Goal: Find specific page/section: Find specific page/section

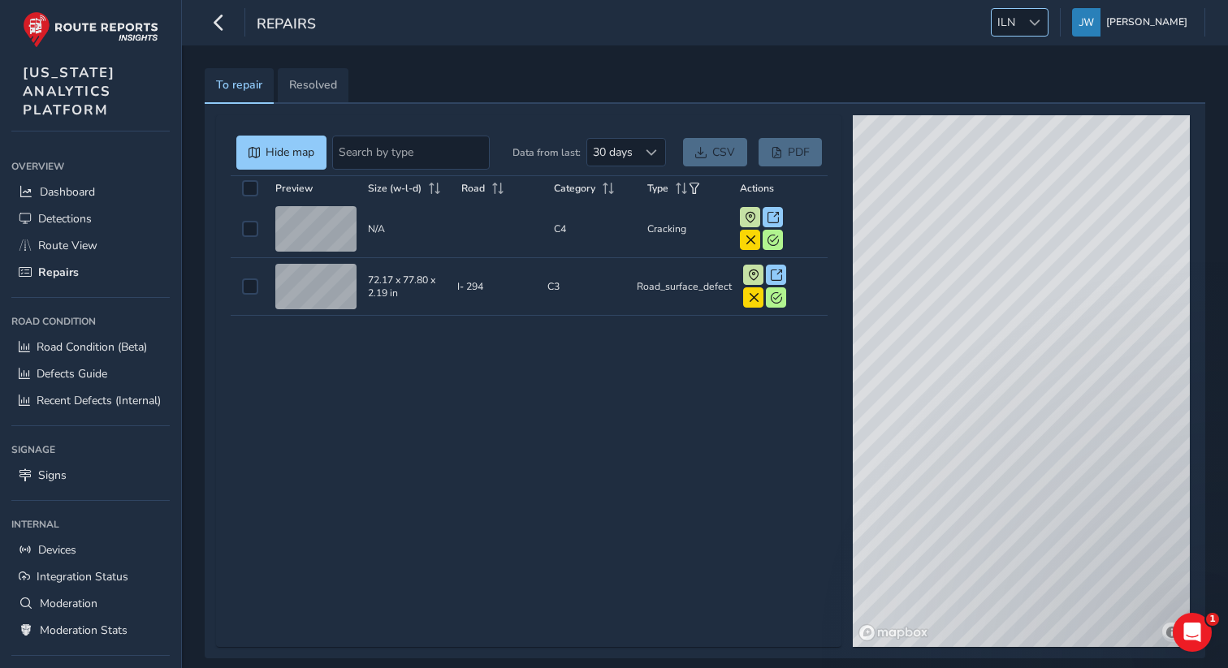
click at [1035, 19] on div at bounding box center [1034, 22] width 27 height 27
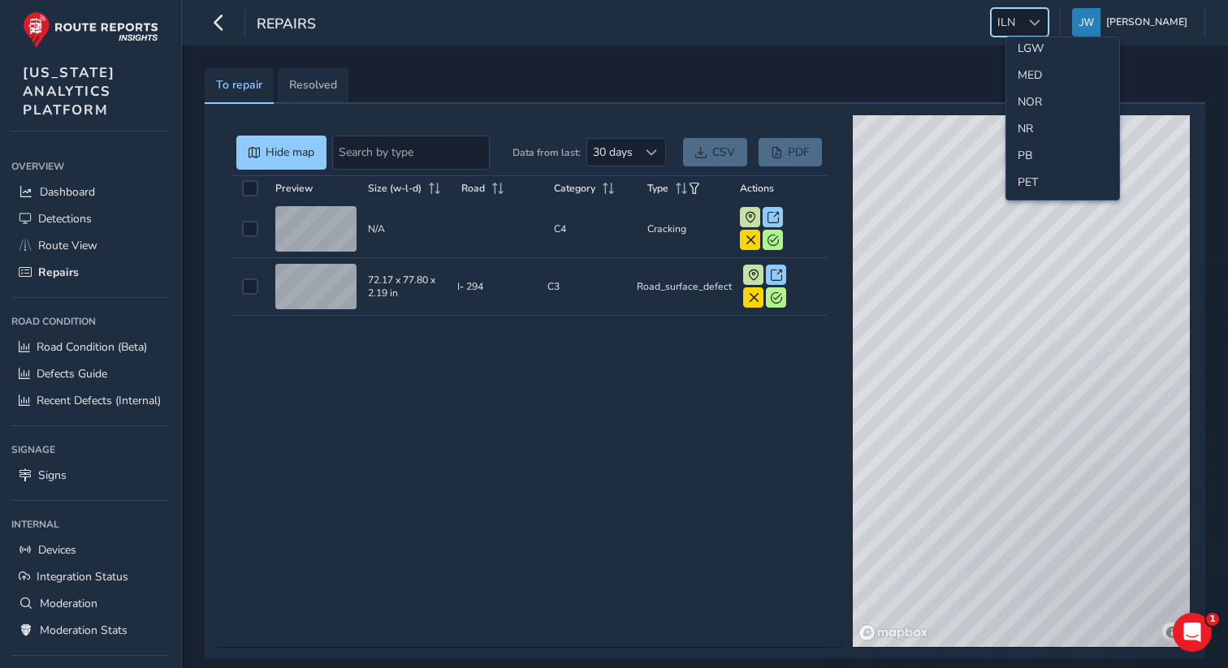
scroll to position [516, 0]
click at [1029, 75] on li "NOR" at bounding box center [1062, 76] width 113 height 27
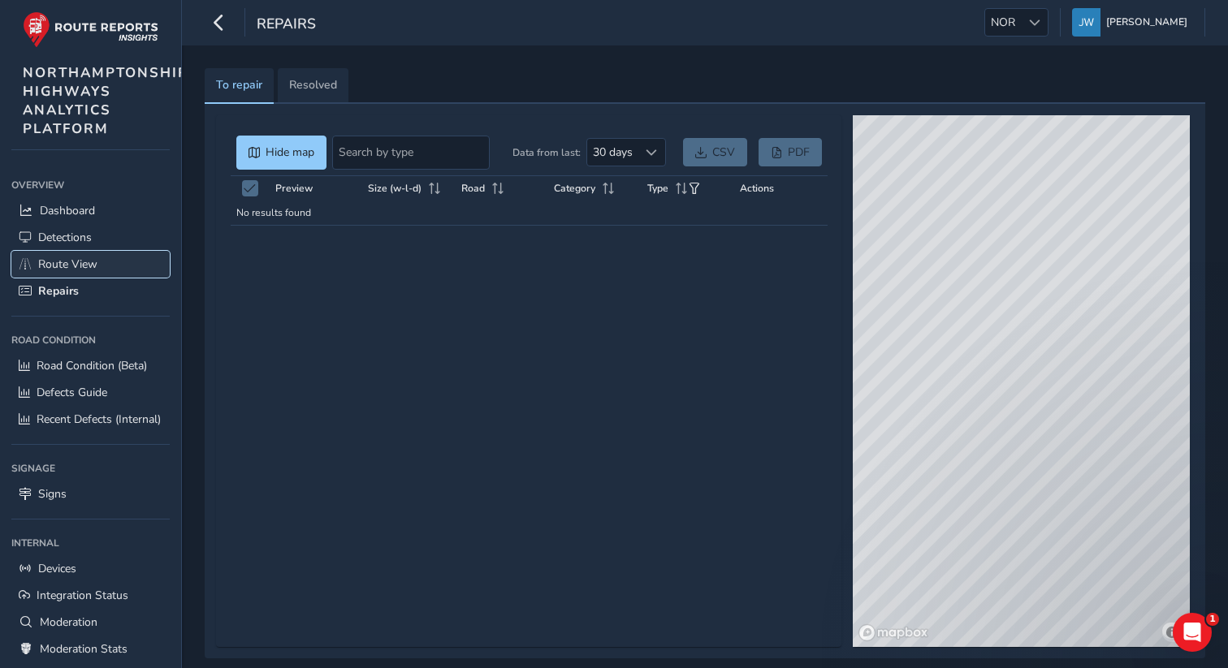
click at [65, 267] on span "Route View" at bounding box center [67, 264] width 59 height 15
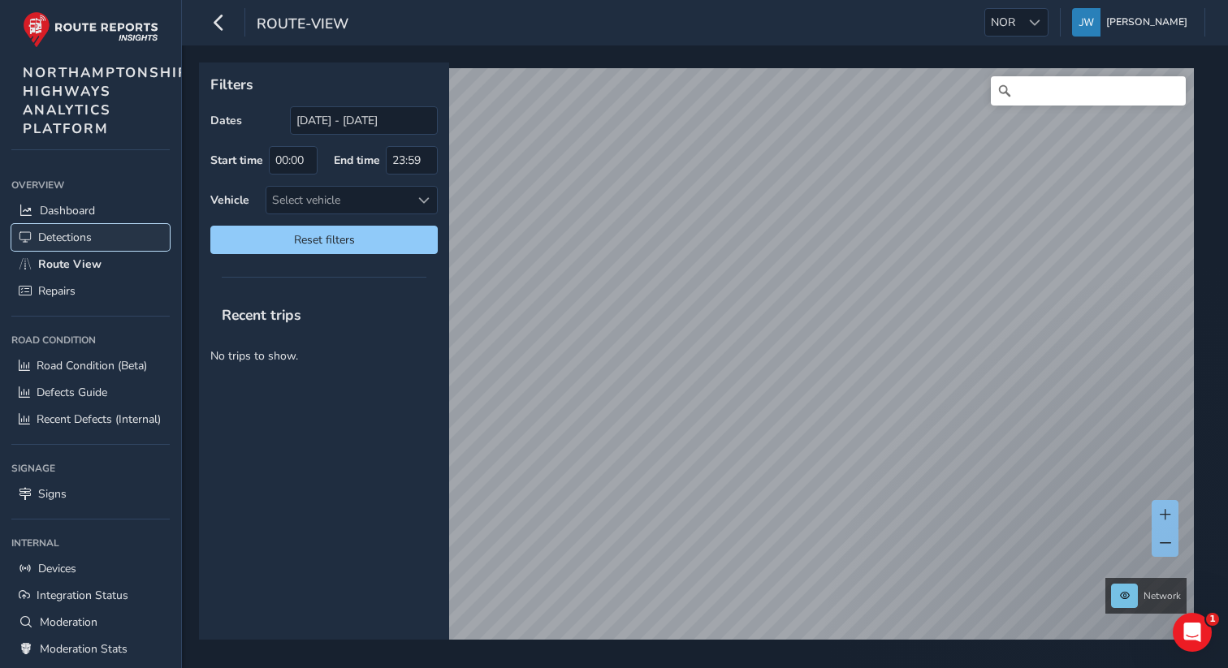
click at [68, 240] on span "Detections" at bounding box center [65, 237] width 54 height 15
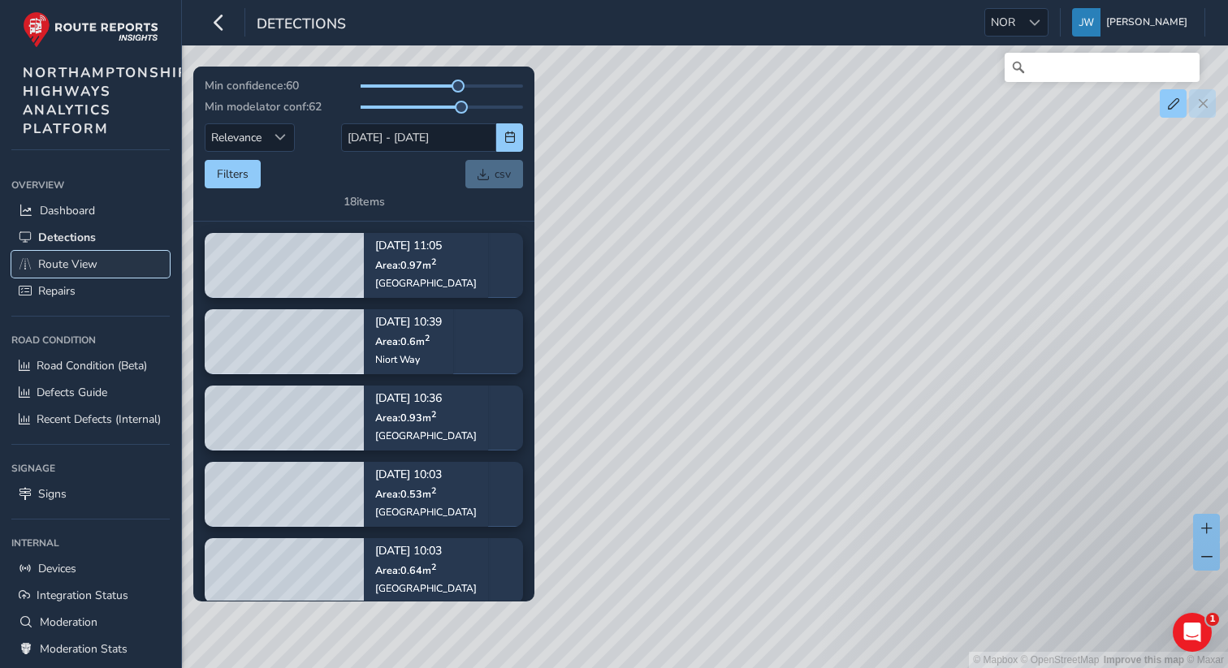
click at [102, 258] on link "Route View" at bounding box center [90, 264] width 158 height 27
